Goal: Task Accomplishment & Management: Use online tool/utility

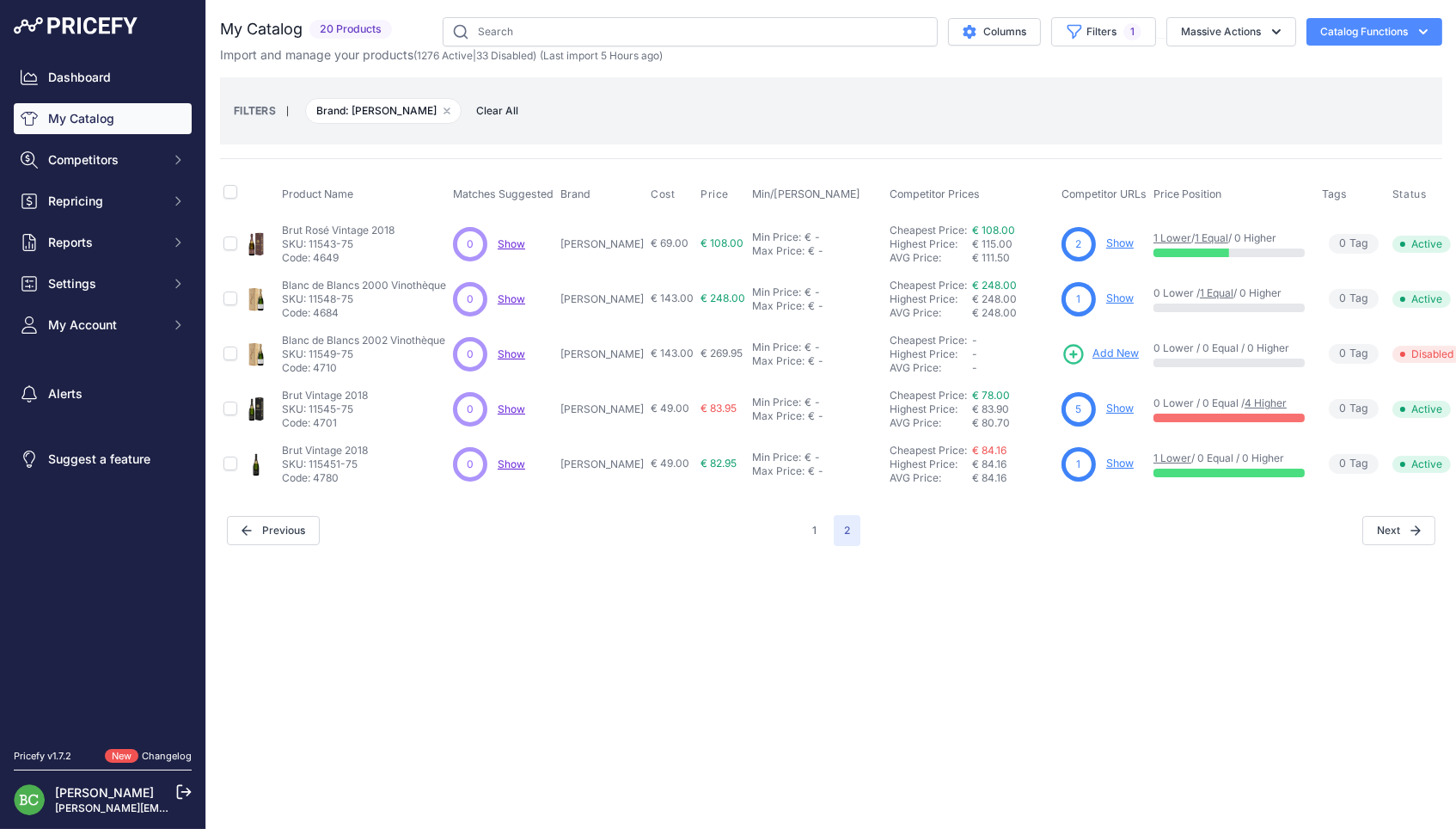
drag, startPoint x: 414, startPoint y: 111, endPoint x: 536, endPoint y: 100, distance: 122.5
click at [444, 111] on icon "button" at bounding box center [447, 110] width 6 height 6
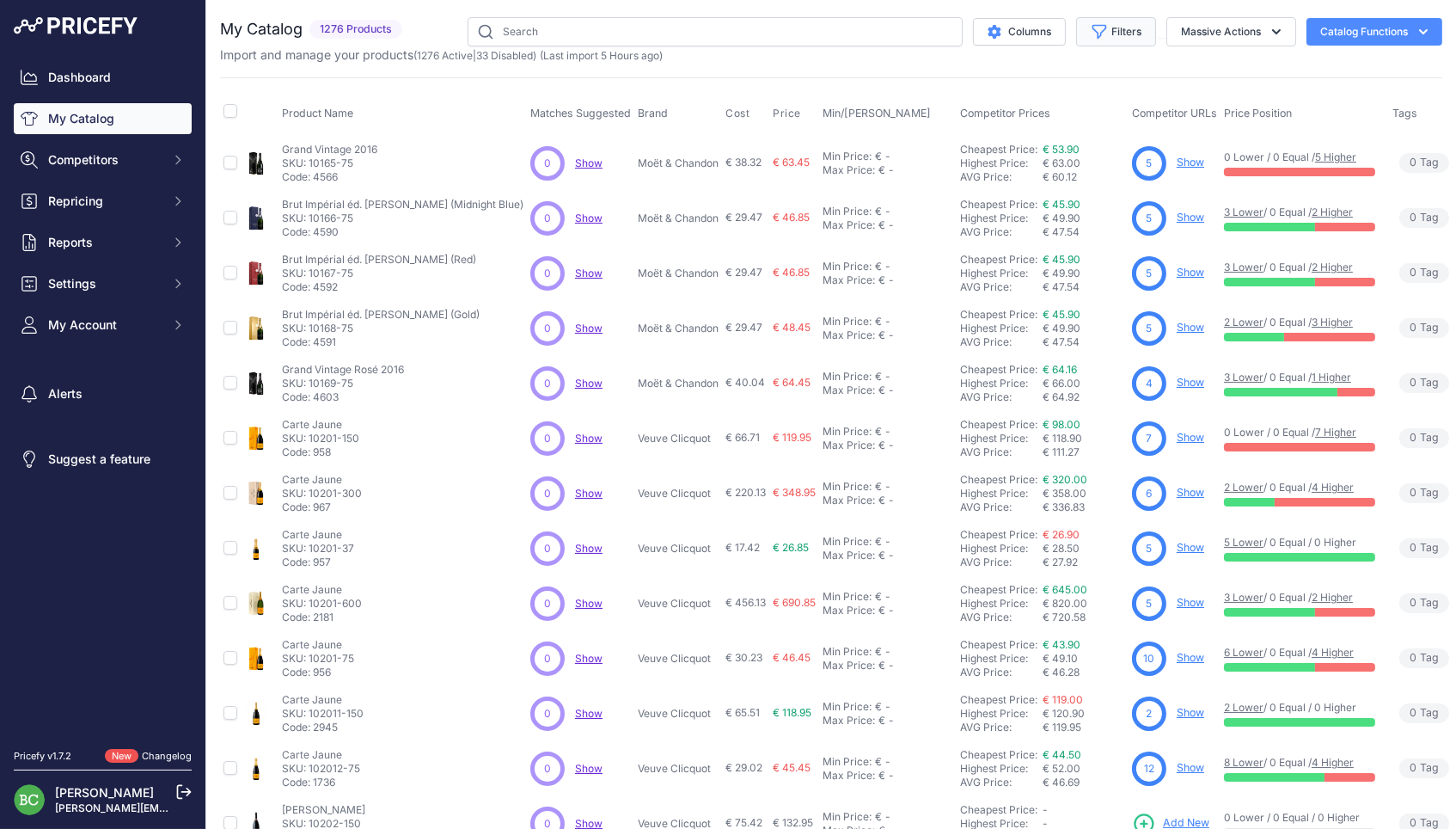
drag, startPoint x: 1160, startPoint y: 36, endPoint x: 1151, endPoint y: 35, distance: 9.1
click at [1151, 35] on div "Columns Filters Status All Status Only Enabled Only Disabled Krug" at bounding box center [925, 32] width 1033 height 29
click at [1116, 33] on button "Filters" at bounding box center [1116, 32] width 80 height 29
select select "[PERSON_NAME]"
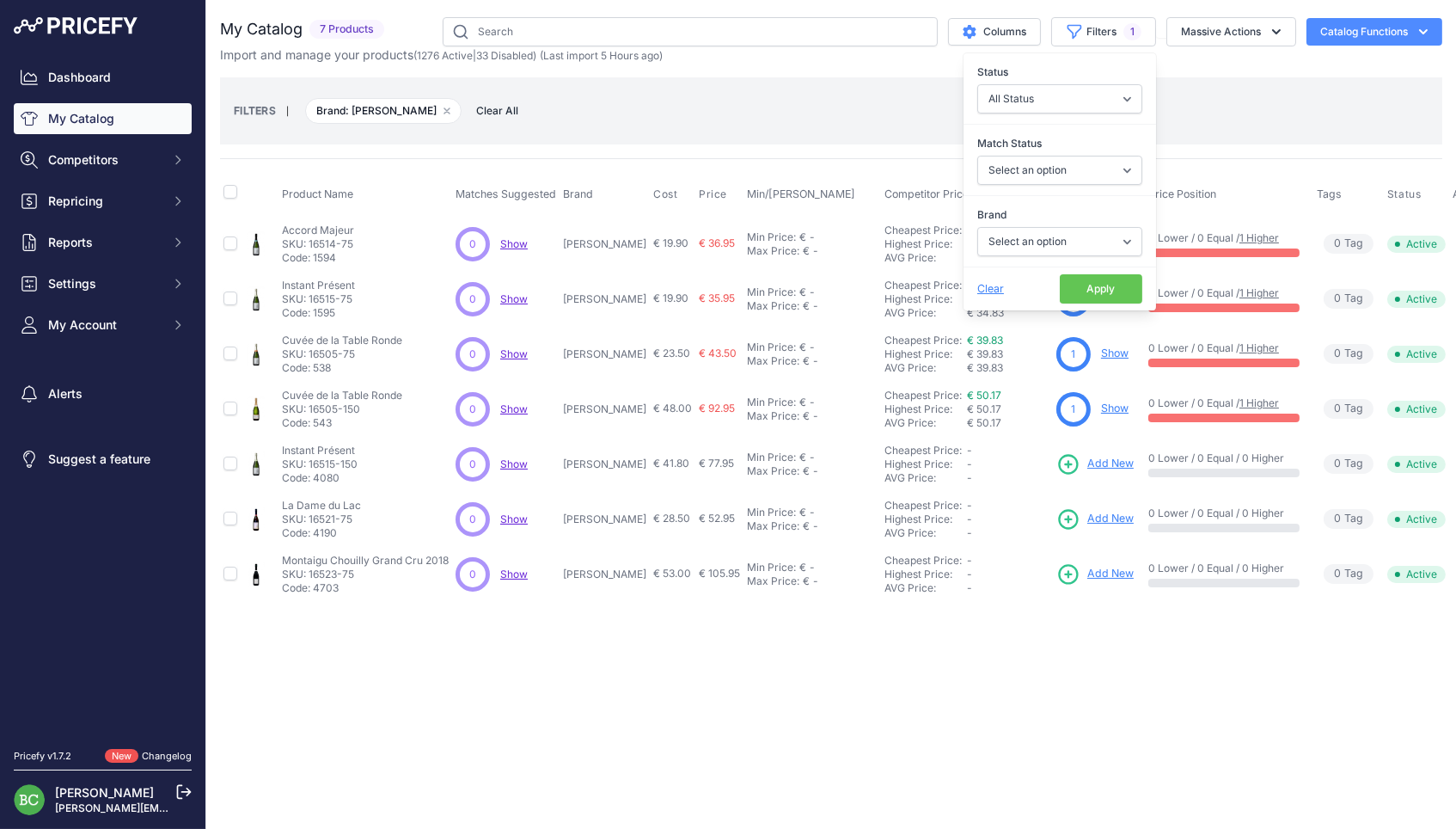
click at [1105, 283] on button "Apply" at bounding box center [1101, 289] width 83 height 29
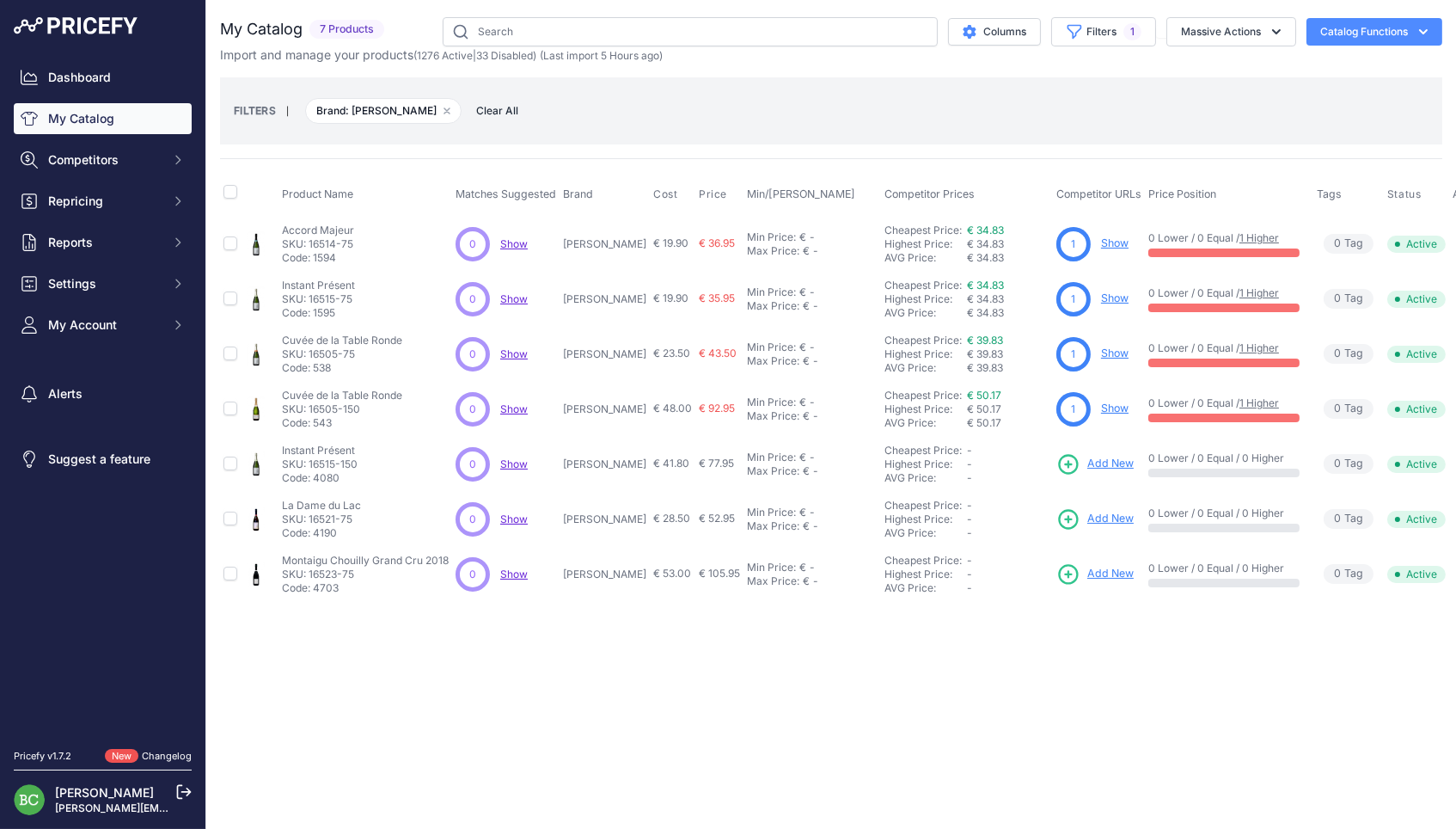
click at [827, 628] on div "Close You are not connected to the internet." at bounding box center [831, 414] width 1250 height 829
click at [591, 245] on p "[PERSON_NAME]" at bounding box center [604, 244] width 83 height 14
click at [987, 585] on td "Cheapest Price: Click here to see from which matched product this price comes f…" at bounding box center [966, 574] width 171 height 55
click at [1098, 511] on span "Add New" at bounding box center [1110, 519] width 47 height 17
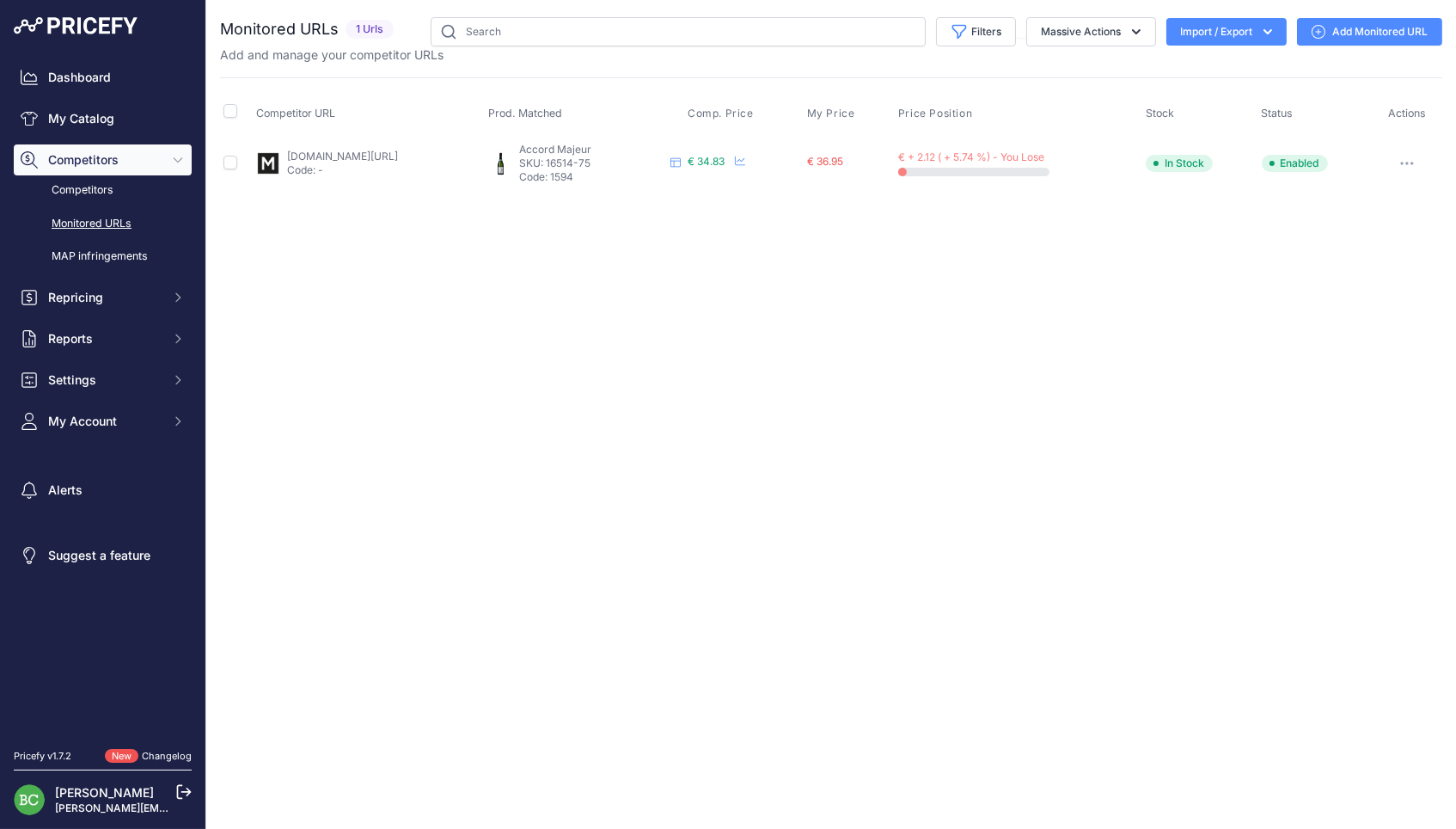
click at [398, 154] on link "millesima.fr/champagne-lancelot-pienne-accord-majeur-0000.html" at bounding box center [342, 156] width 111 height 13
click at [398, 158] on link "[DOMAIN_NAME][URL]" at bounding box center [342, 156] width 111 height 13
click at [353, 158] on link "vinsetmillesimes.com/fr/lancelot-pienne/10804-lancelot-pienne-table-ronde-grand…" at bounding box center [339, 156] width 111 height 13
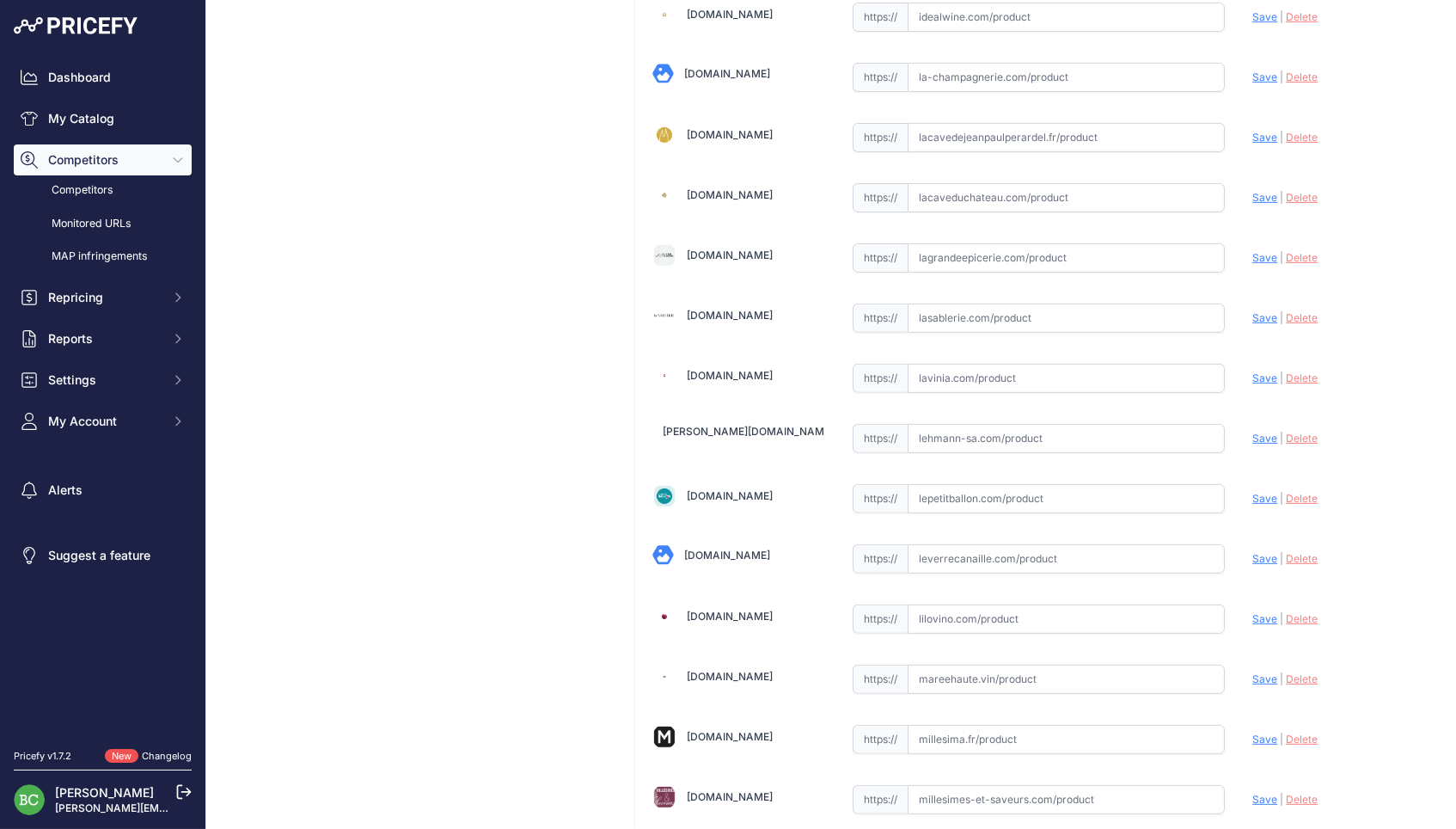
scroll to position [1385, 0]
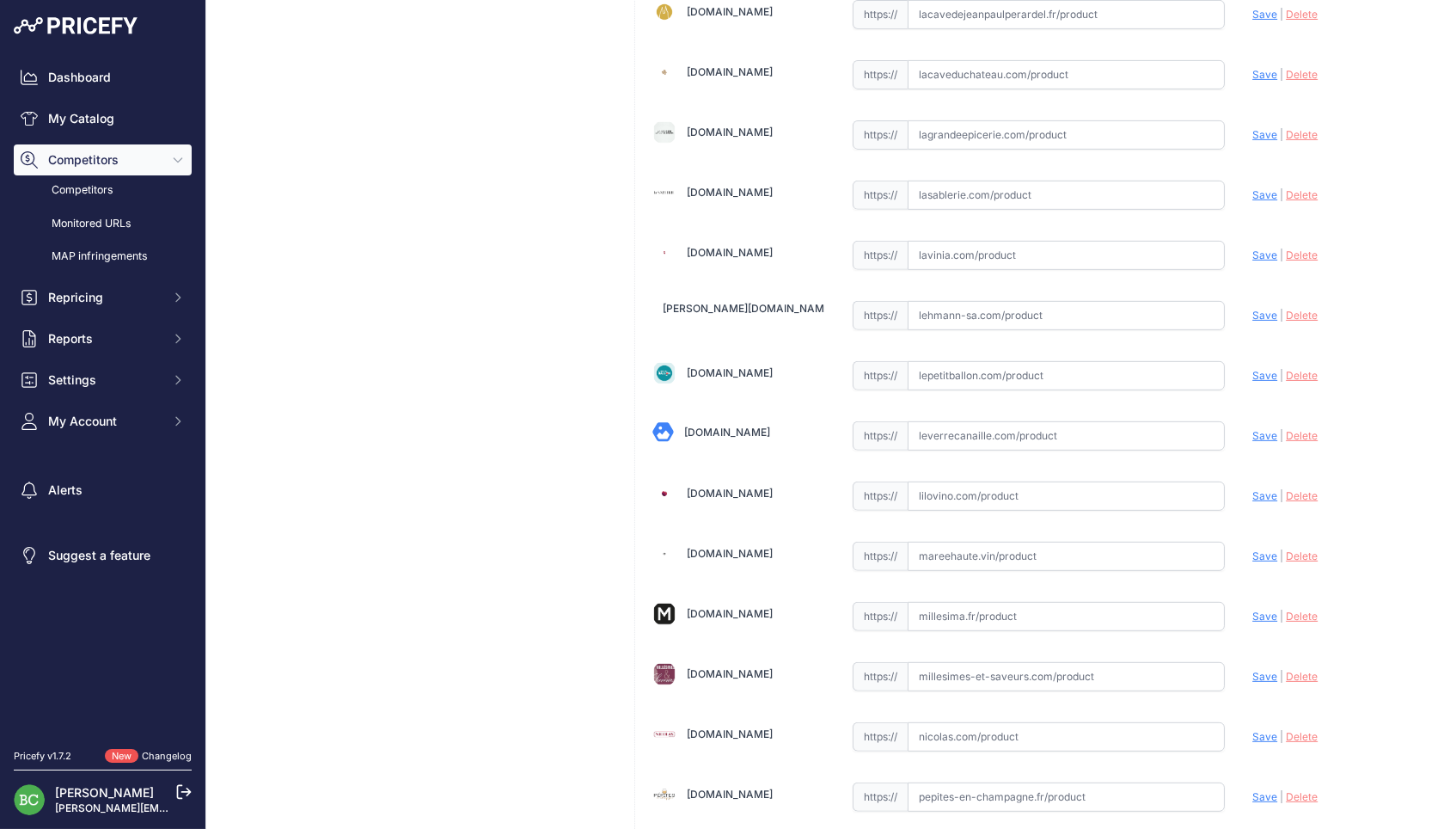
click at [978, 605] on input "text" at bounding box center [1066, 616] width 318 height 29
paste input "https://www.millesima.fr/champagne-lancelot-pienne-la-dame-du-lac-0000-c-cc-6.h…"
drag, startPoint x: 978, startPoint y: 605, endPoint x: 1212, endPoint y: 613, distance: 234.1
click at [1263, 610] on span "Save" at bounding box center [1264, 616] width 25 height 13
type input "https://www.millesima.fr/champagne-lancelot-pienne-la-dame-du-lac-0000-c-cc-6.h…"
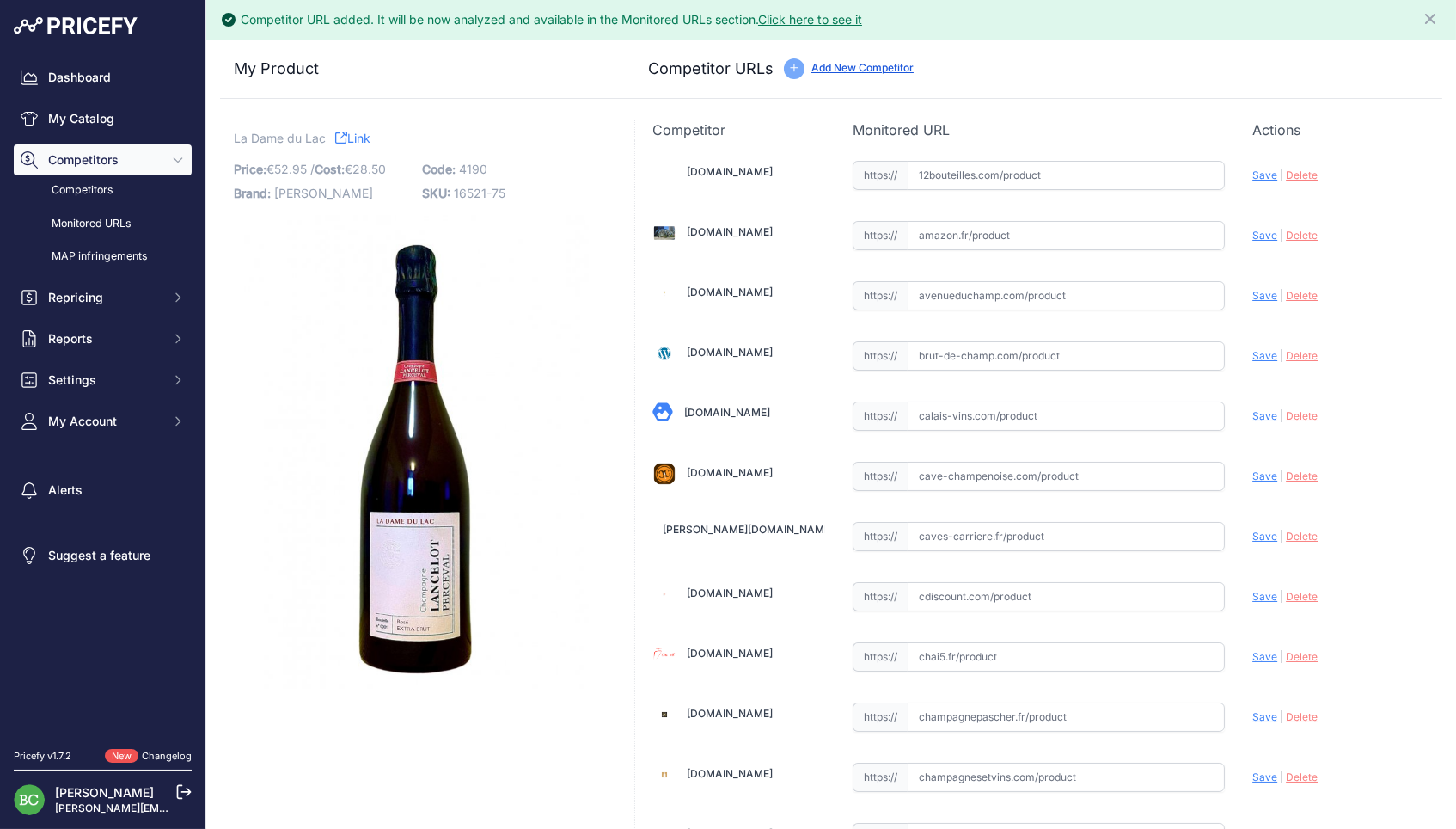
scroll to position [0, 0]
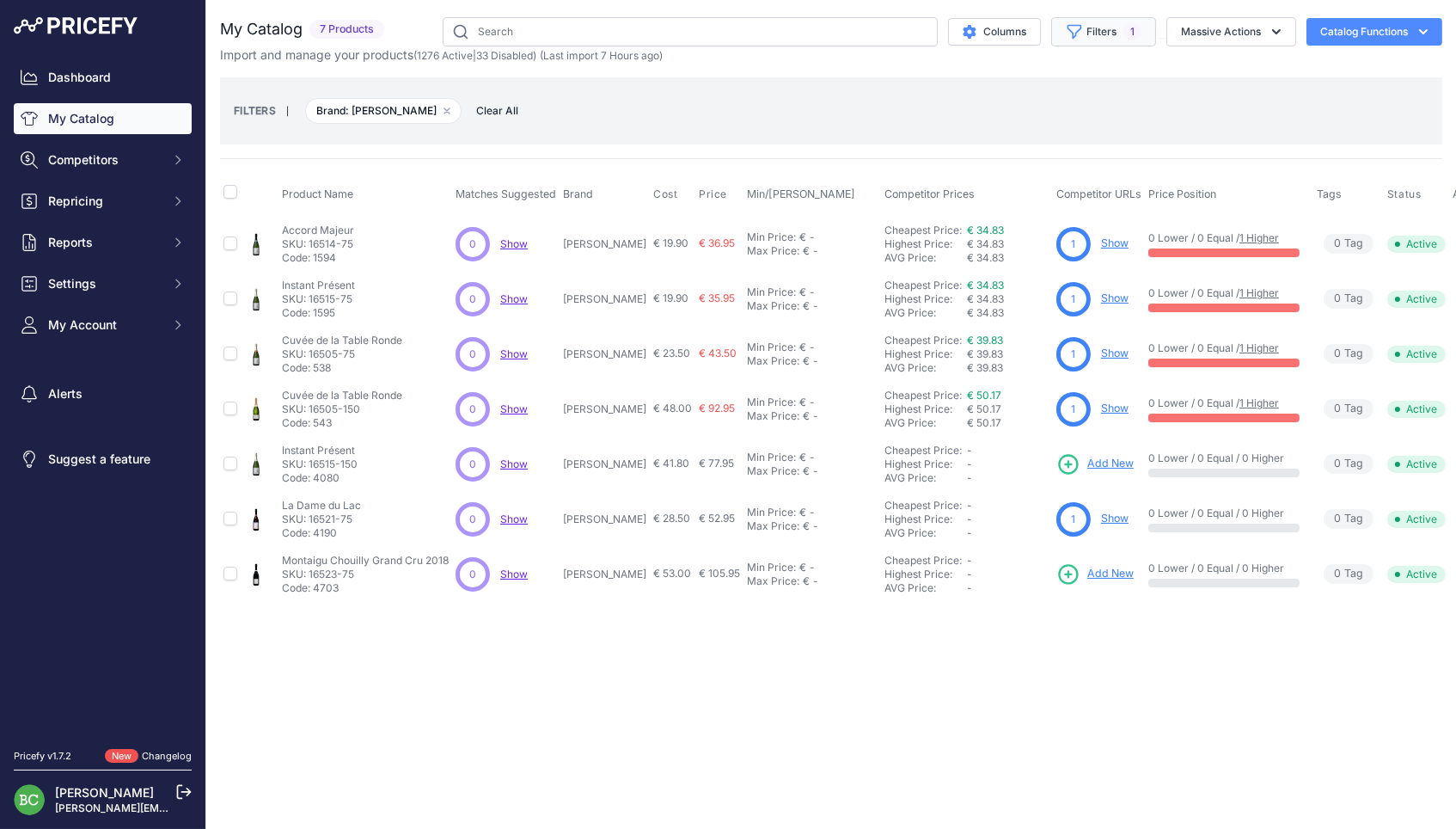
click at [1095, 35] on button "Filters 1" at bounding box center [1103, 32] width 105 height 29
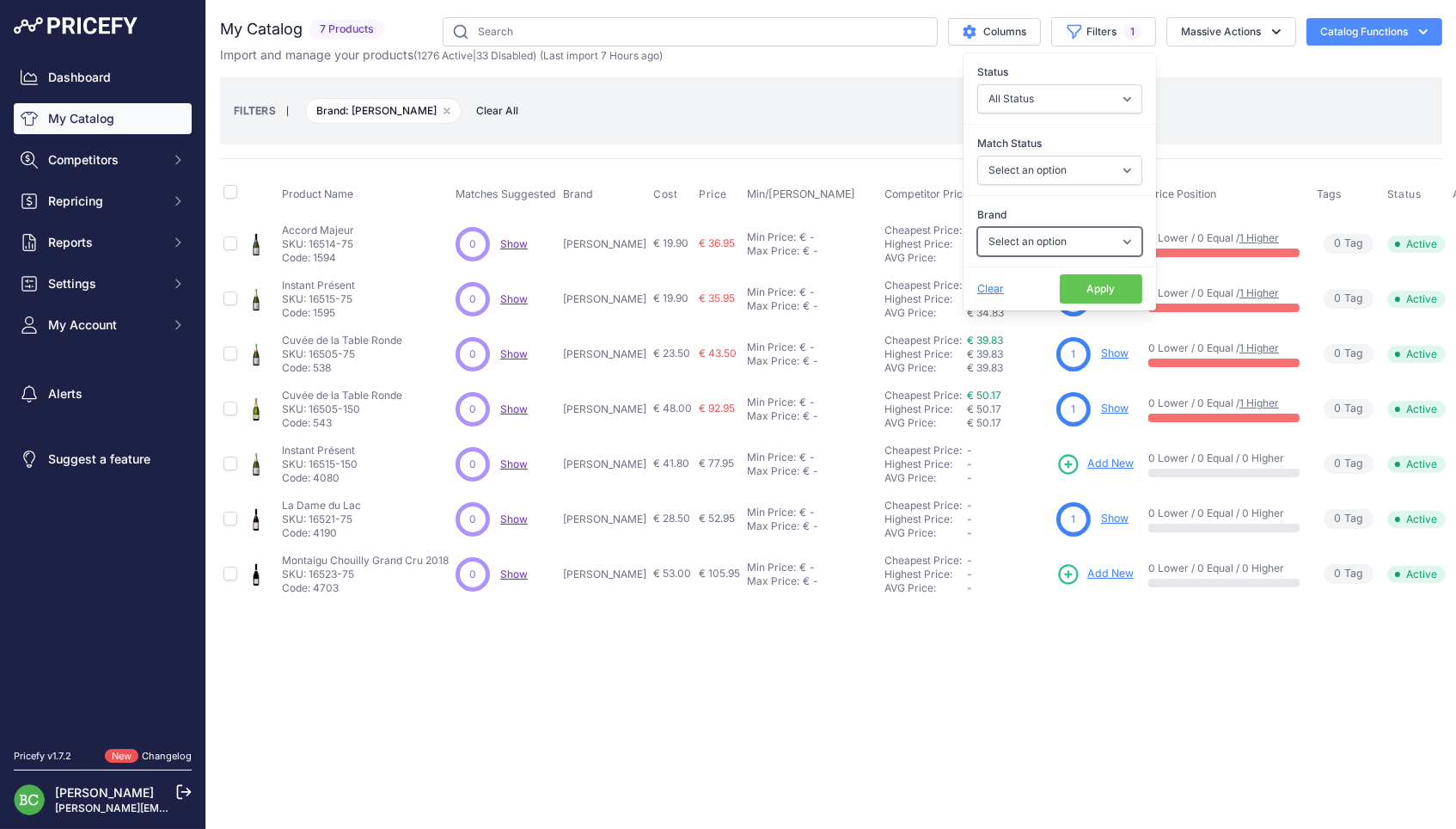
select select "[PERSON_NAME]"
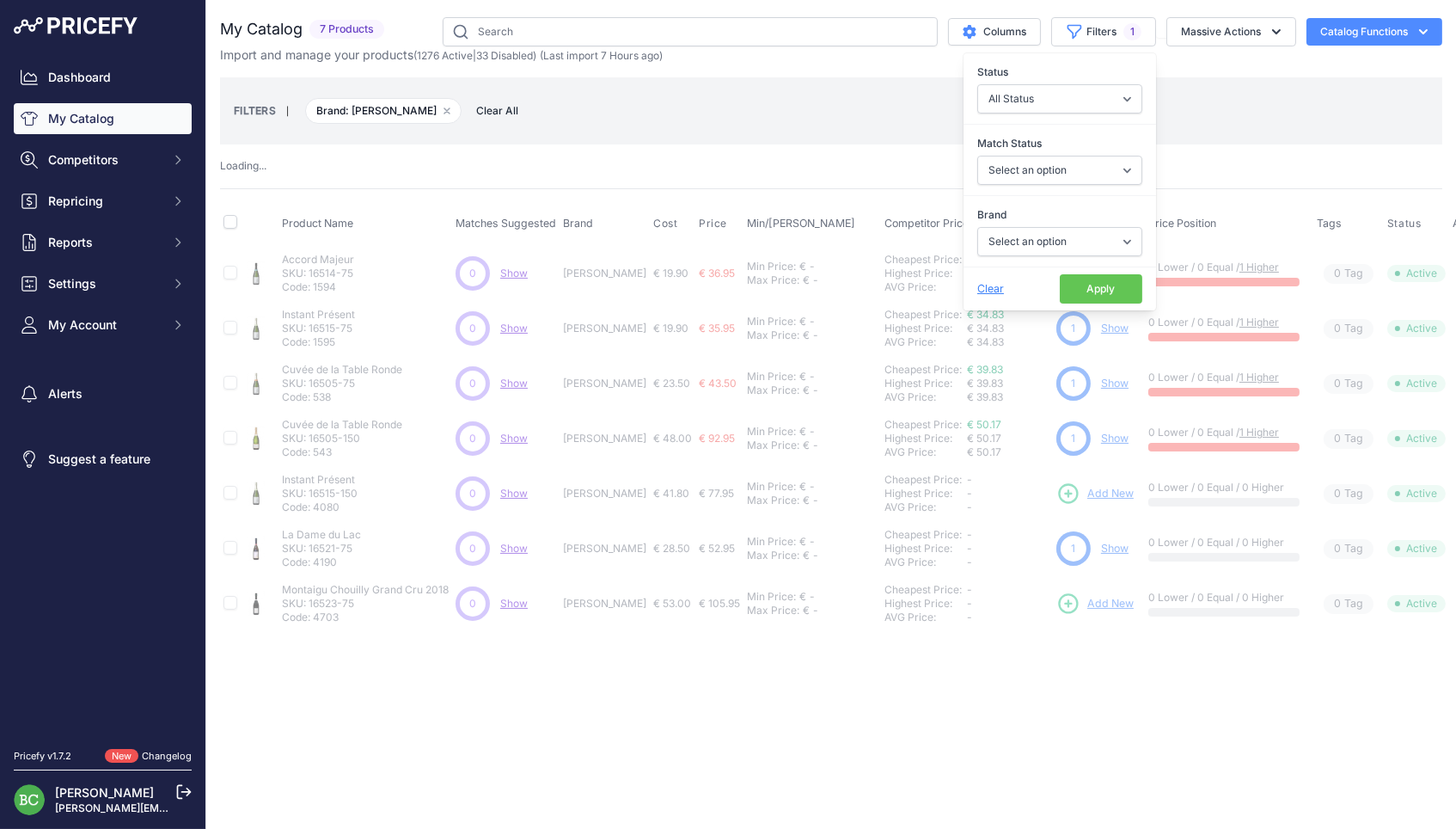
click at [1097, 288] on button "Apply" at bounding box center [1101, 289] width 83 height 29
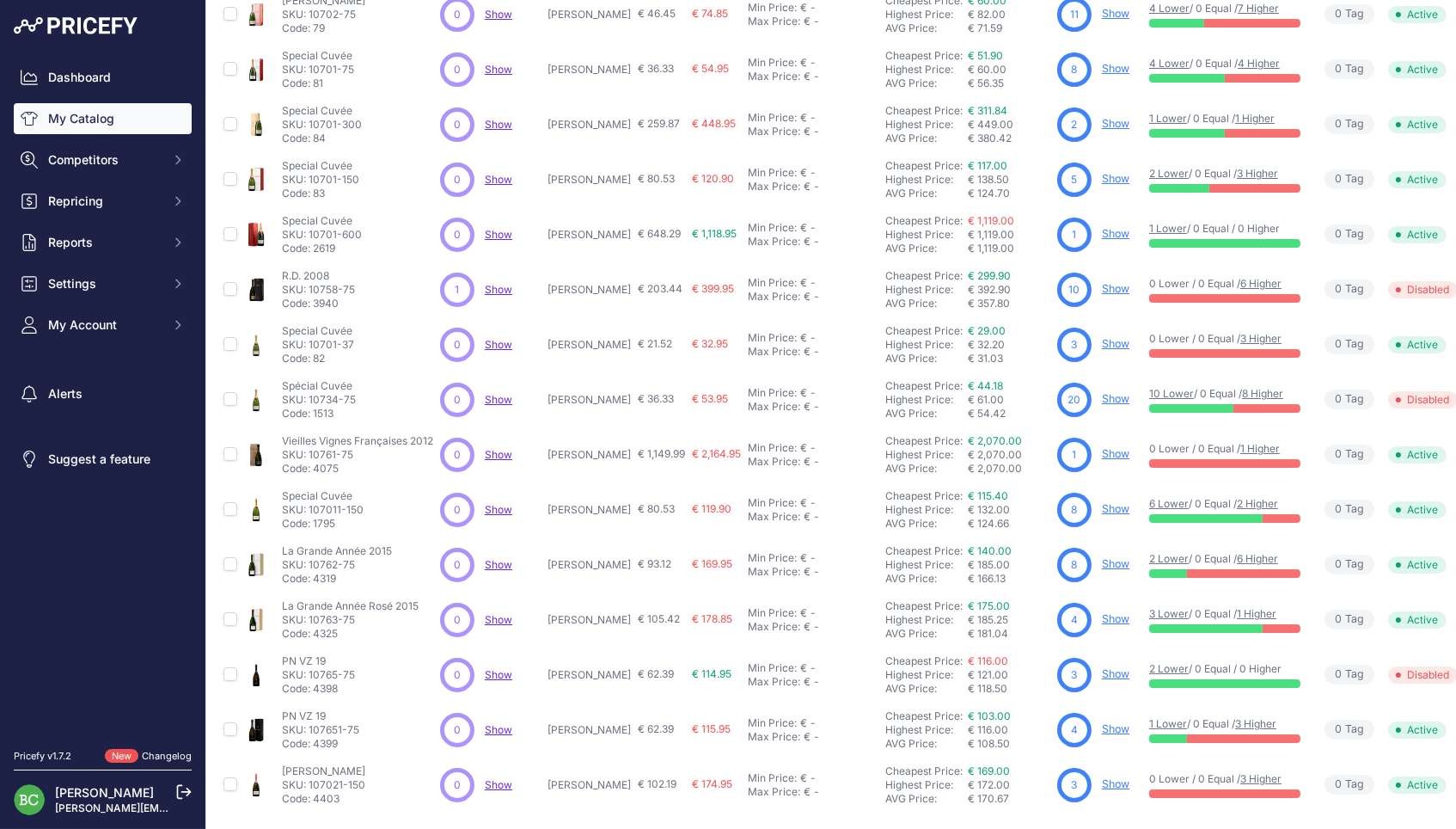
scroll to position [243, 0]
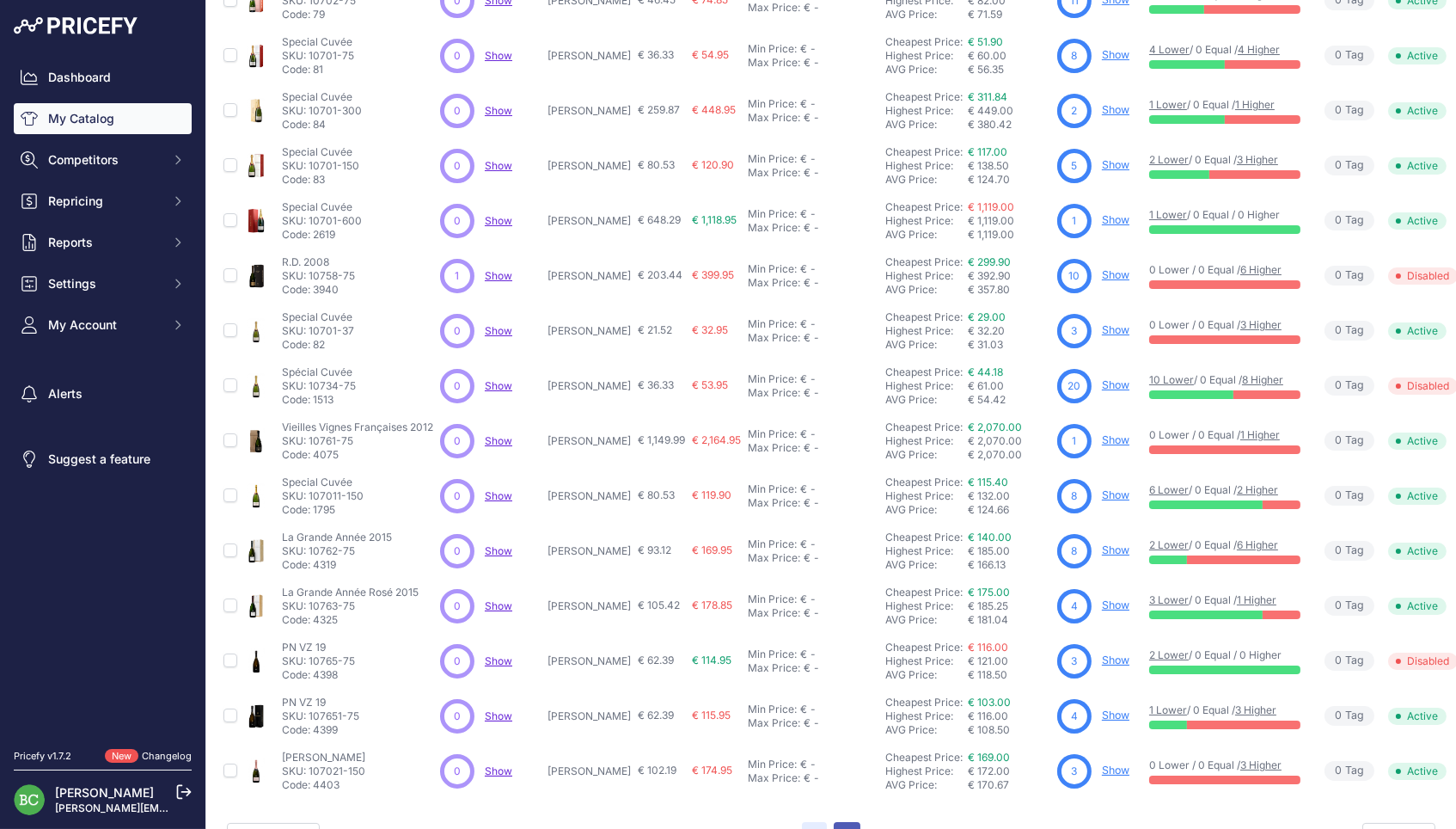
click at [855, 822] on button "2" at bounding box center [846, 837] width 27 height 31
